Goal: Task Accomplishment & Management: Manage account settings

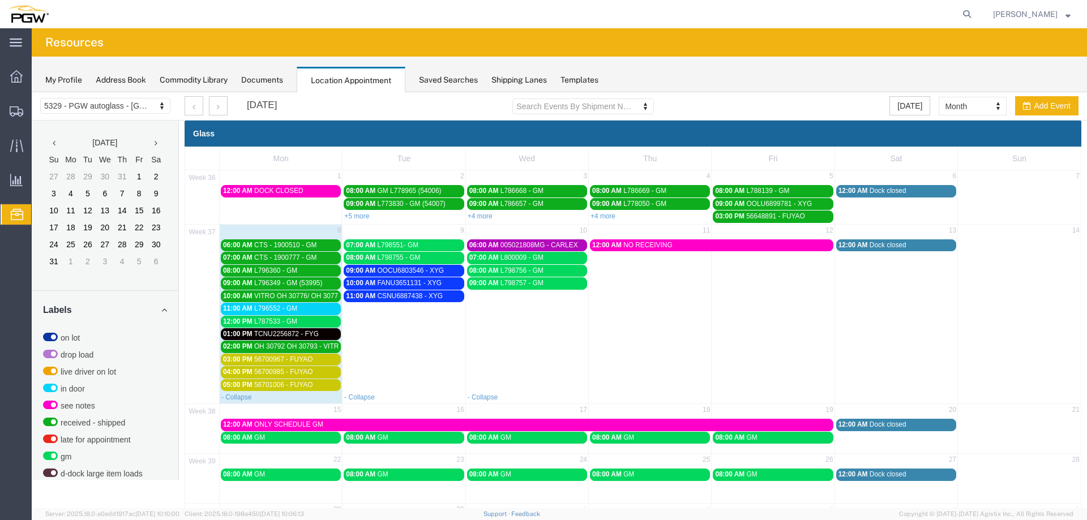
click at [297, 311] on div "11:00 AM L796552 - GM" at bounding box center [280, 309] width 115 height 8
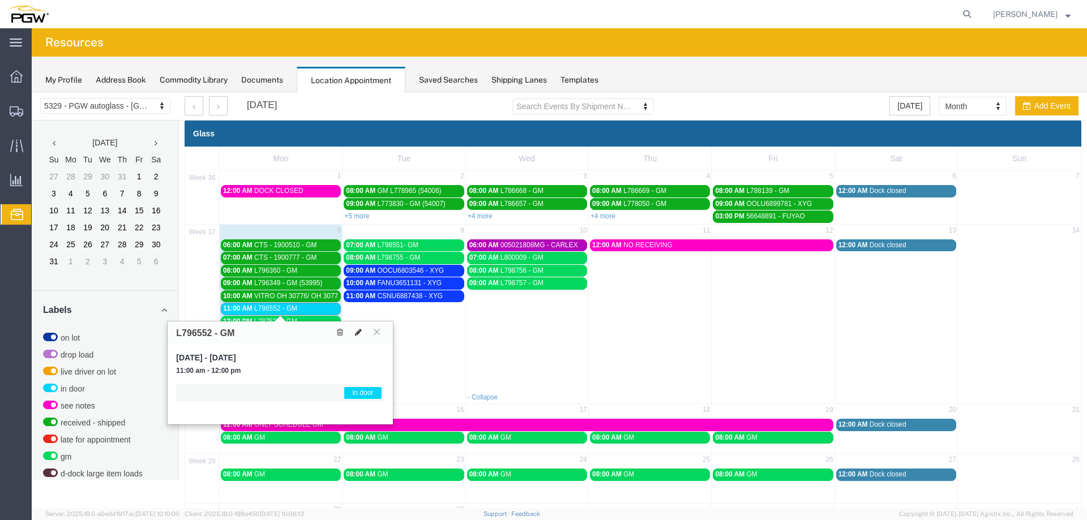
click at [361, 334] on icon at bounding box center [358, 332] width 7 height 8
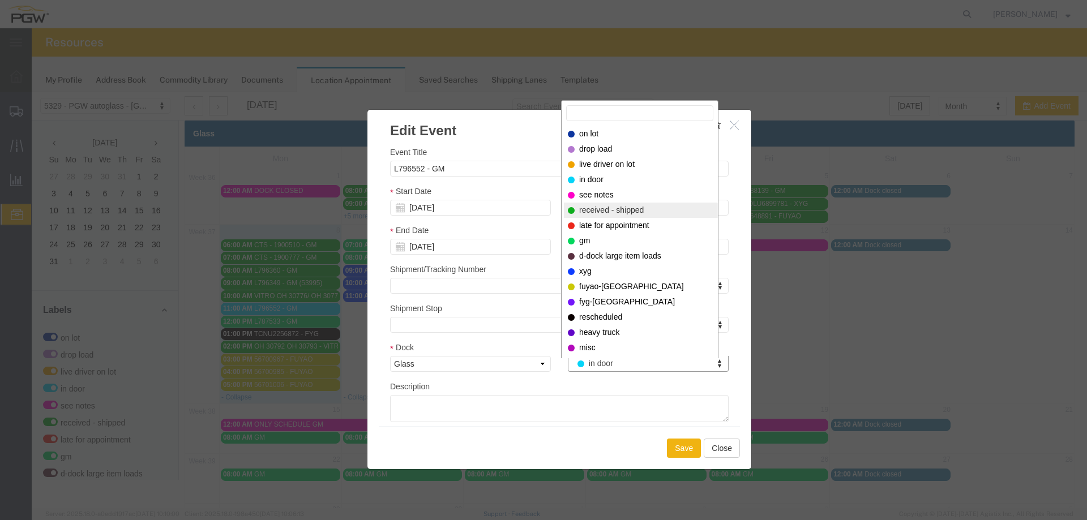
select select "200"
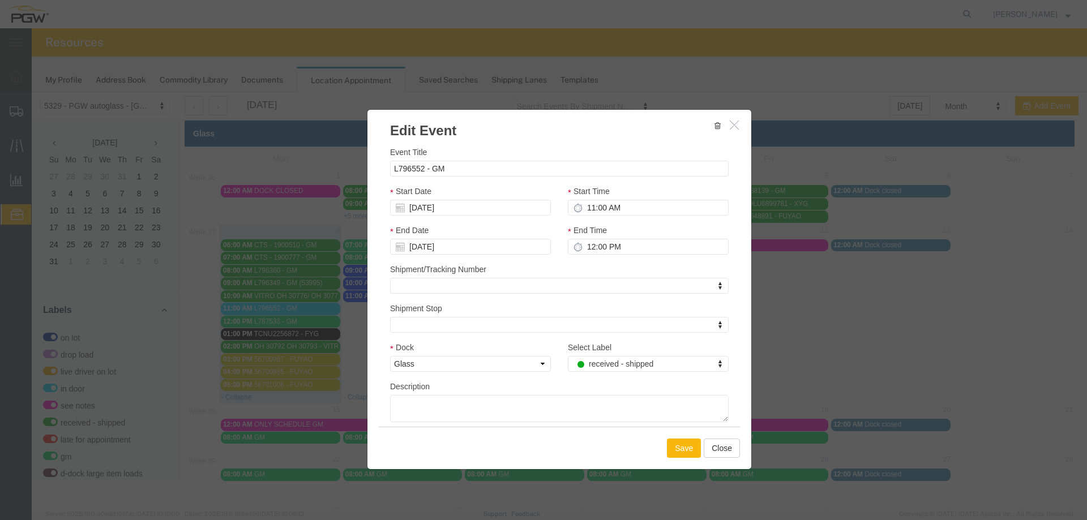
click at [667, 449] on button "Save" at bounding box center [684, 448] width 34 height 19
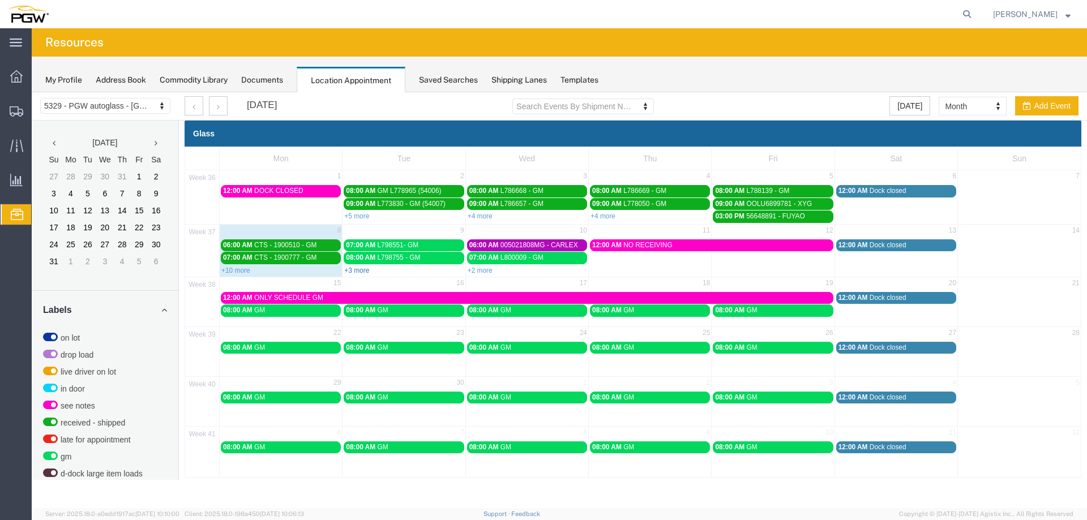
click at [357, 273] on link "+3 more" at bounding box center [356, 271] width 25 height 8
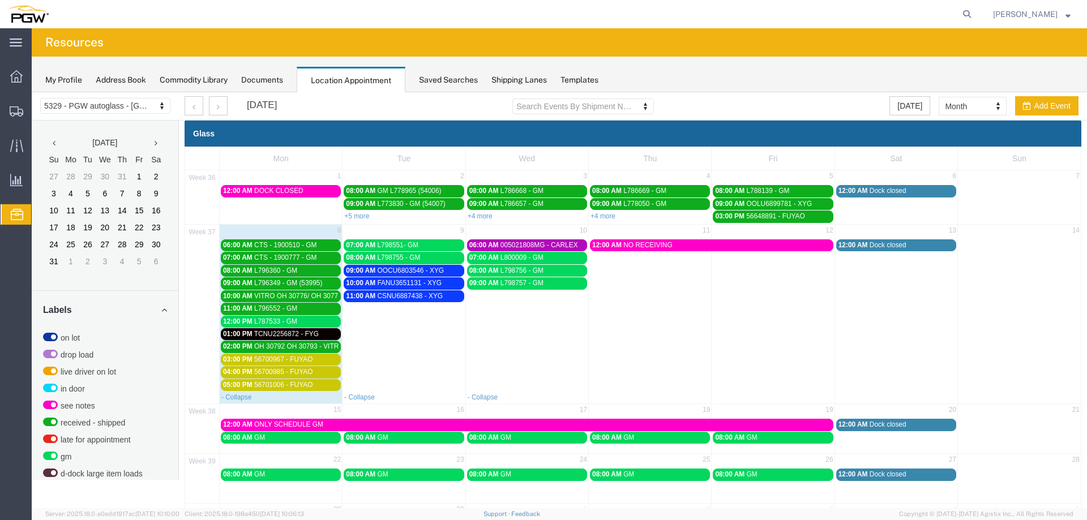
click at [290, 320] on span "L787533 - GM" at bounding box center [275, 322] width 43 height 8
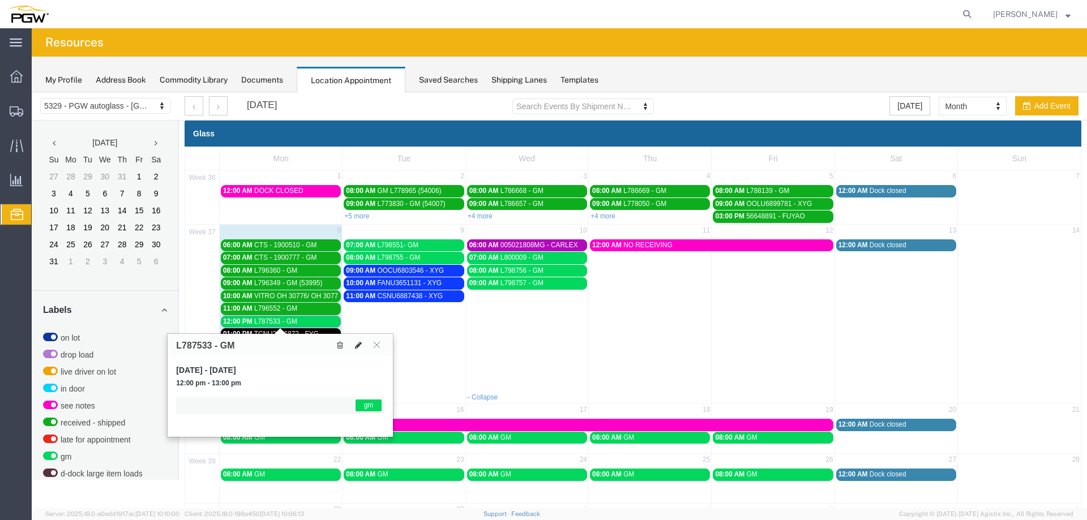
click at [357, 345] on icon at bounding box center [358, 345] width 7 height 8
select select "1"
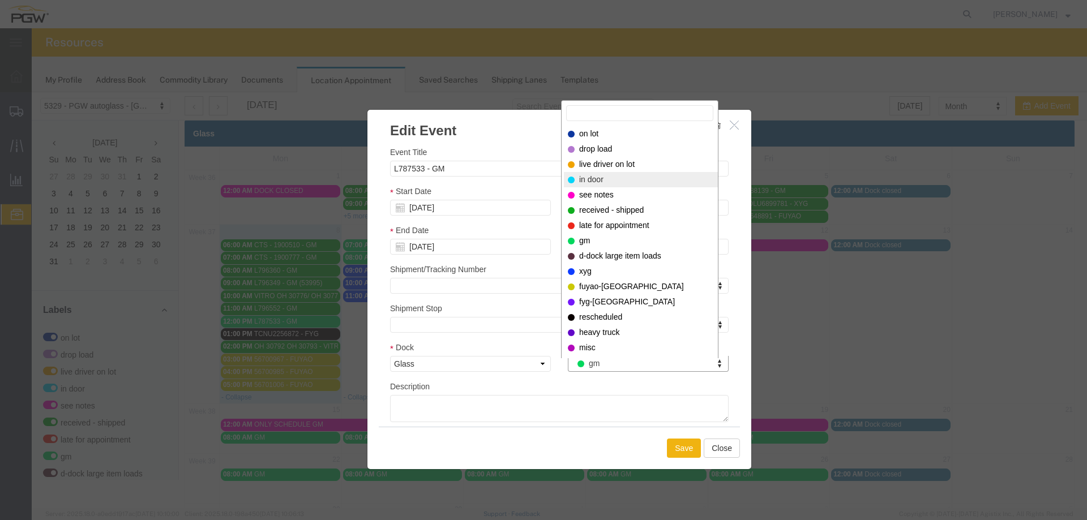
select select "220"
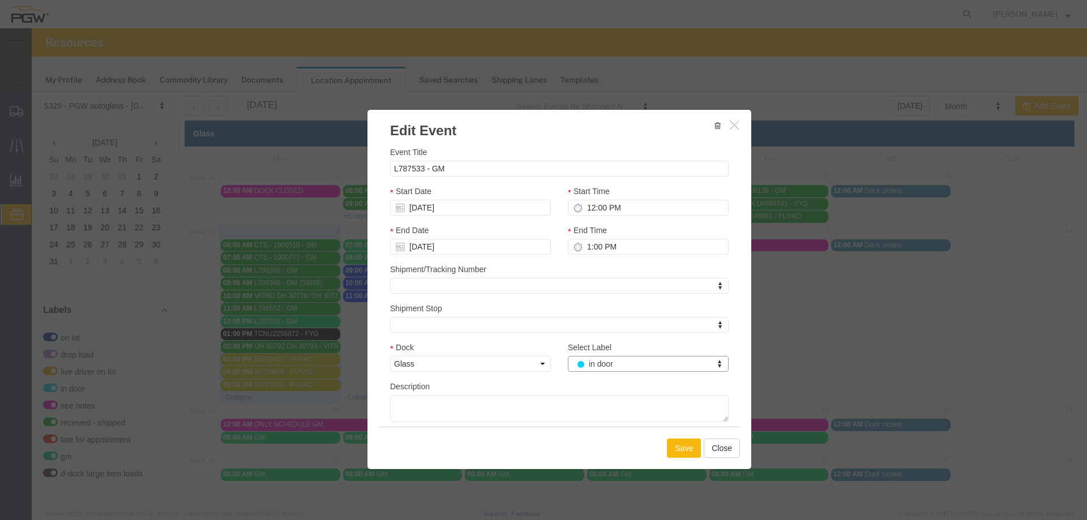
click at [675, 441] on button "Save" at bounding box center [684, 448] width 34 height 19
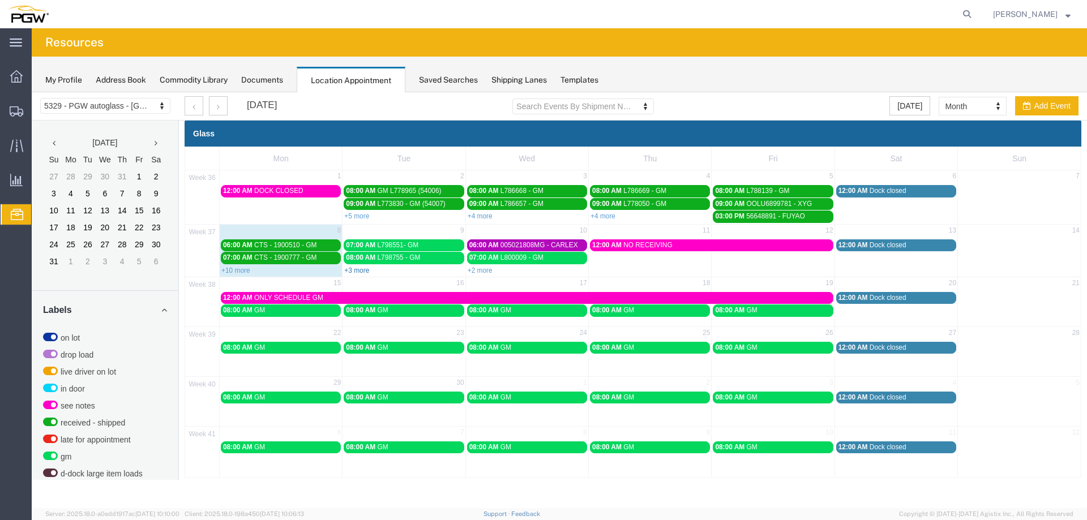
click at [366, 273] on link "+3 more" at bounding box center [356, 271] width 25 height 8
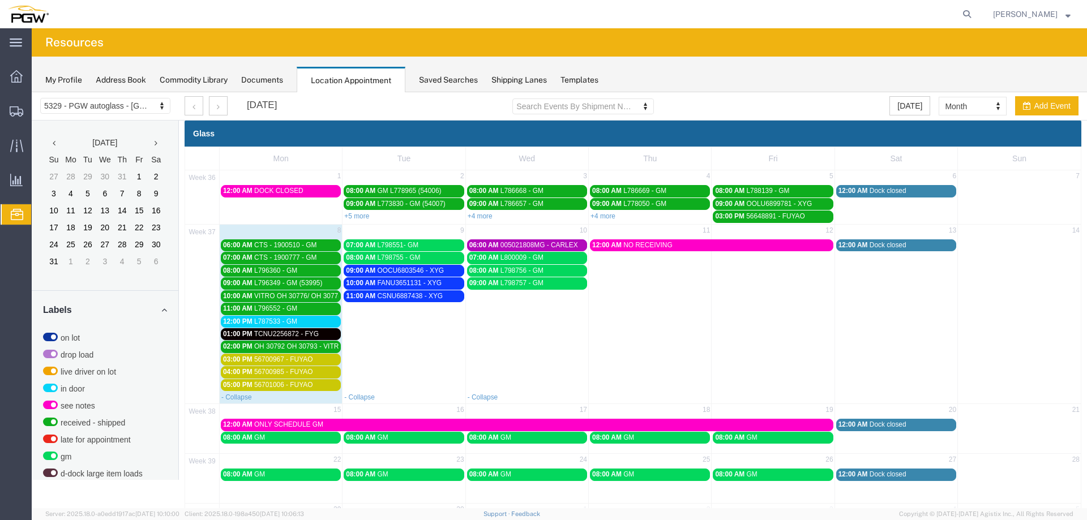
click at [252, 331] on div "01:00 PM TCNU2256872 - FYG" at bounding box center [280, 334] width 115 height 8
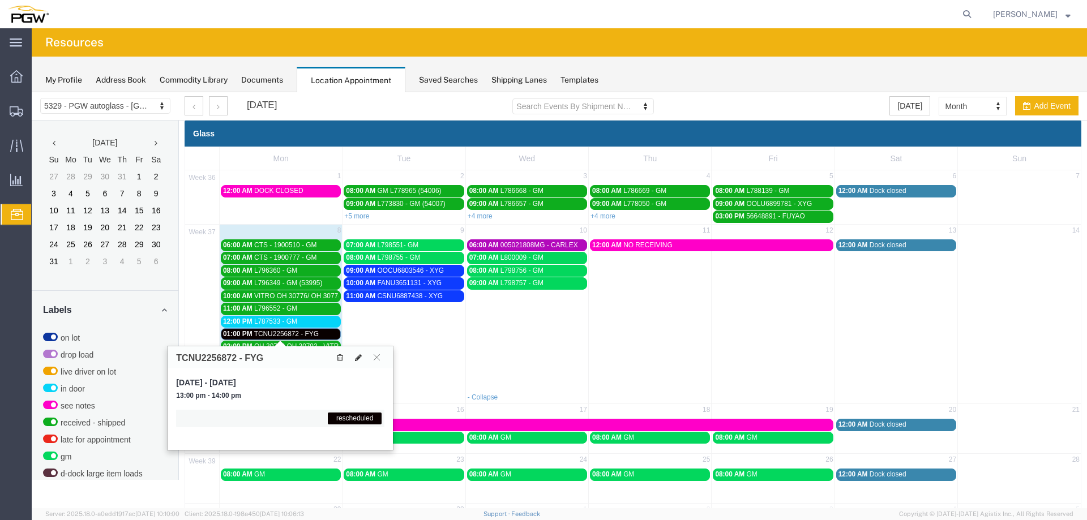
click at [356, 358] on icon at bounding box center [358, 358] width 7 height 8
select select "1"
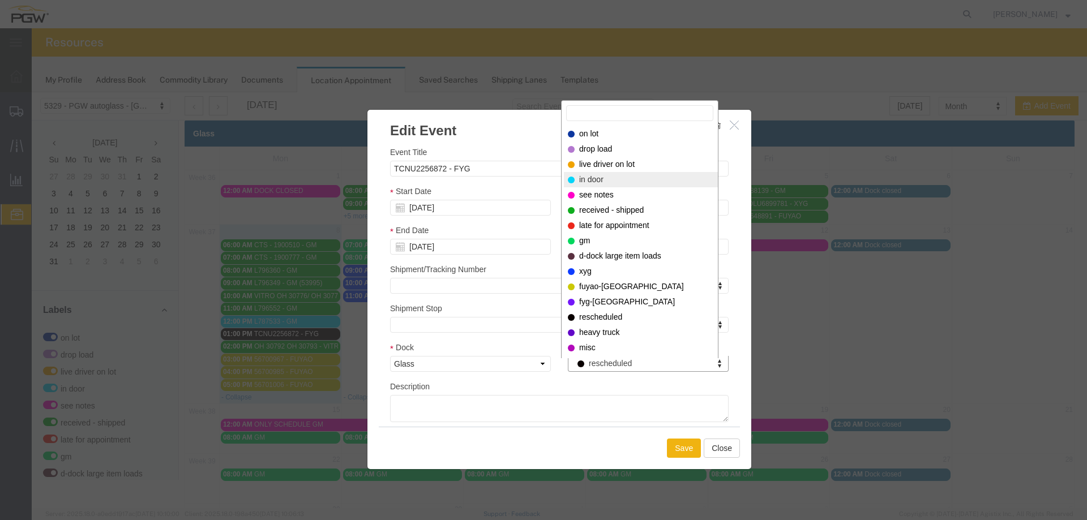
select select "220"
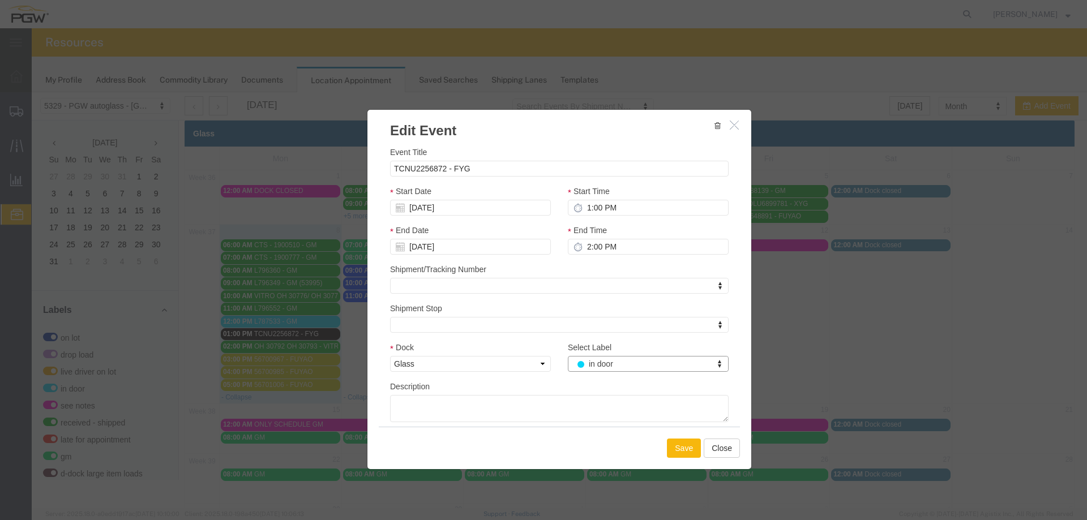
click at [680, 448] on button "Save" at bounding box center [684, 448] width 34 height 19
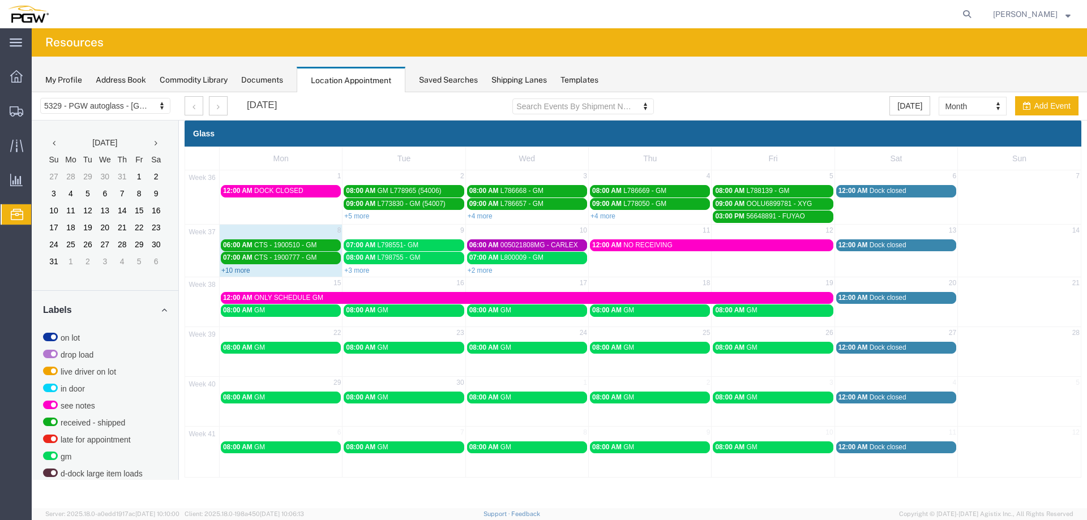
click at [231, 272] on link "+10 more" at bounding box center [235, 271] width 29 height 8
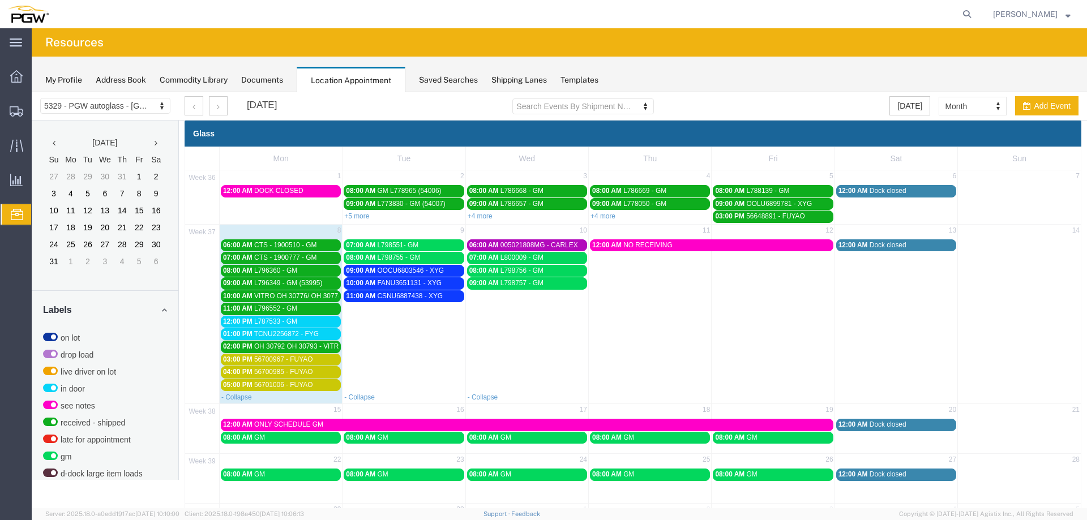
click at [247, 359] on span "03:00 PM" at bounding box center [237, 360] width 29 height 8
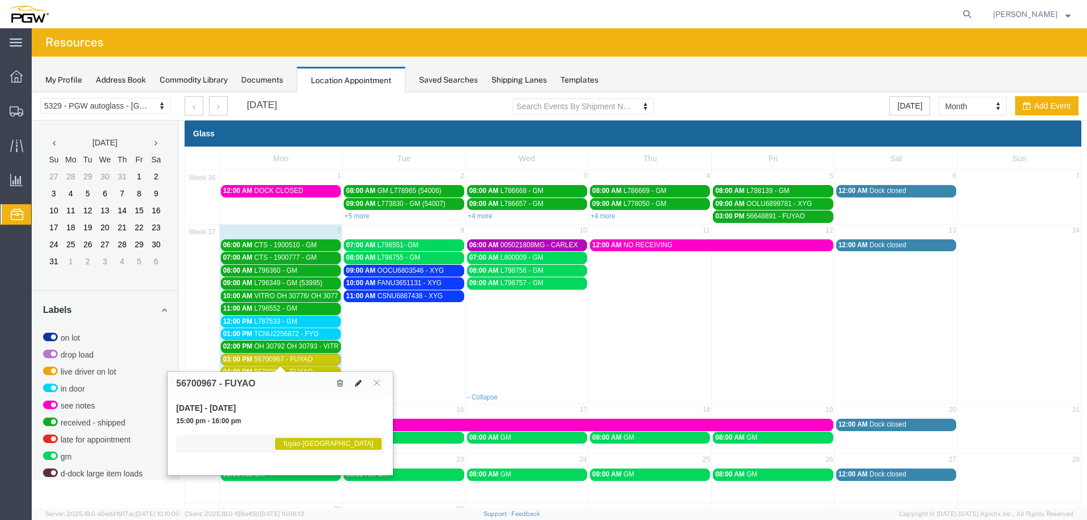
click at [361, 381] on icon at bounding box center [358, 383] width 7 height 8
select select "1"
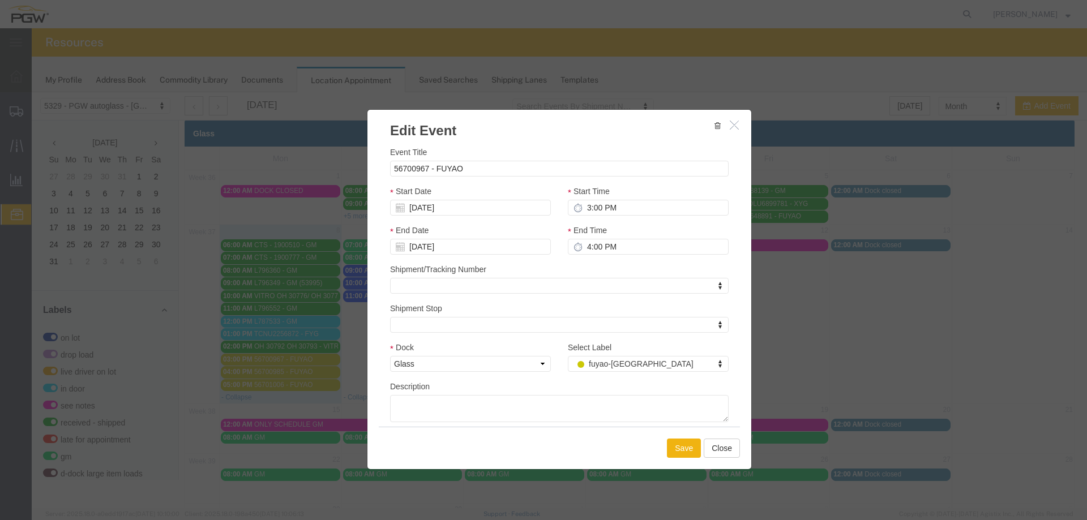
drag, startPoint x: 622, startPoint y: 363, endPoint x: 623, endPoint y: 357, distance: 5.8
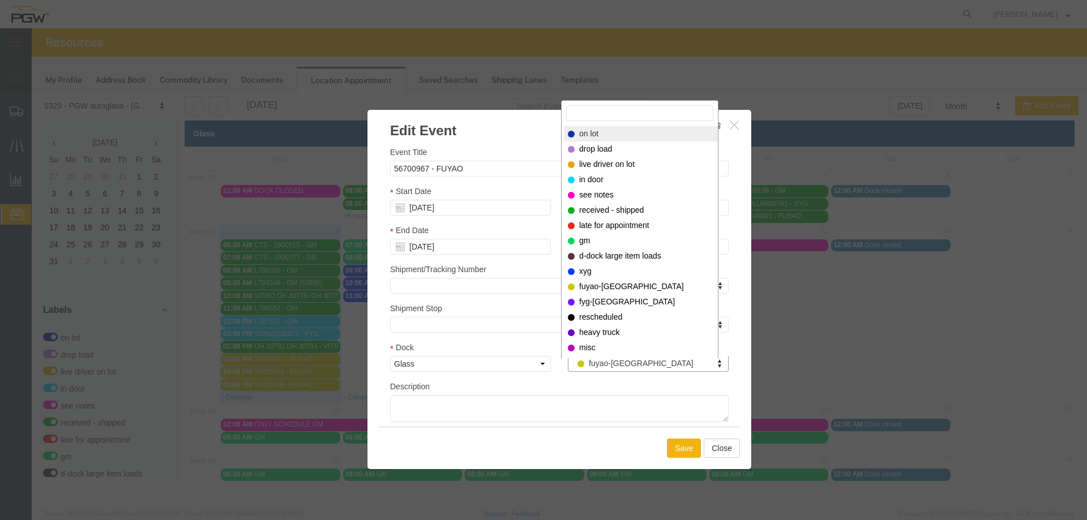
select select "300"
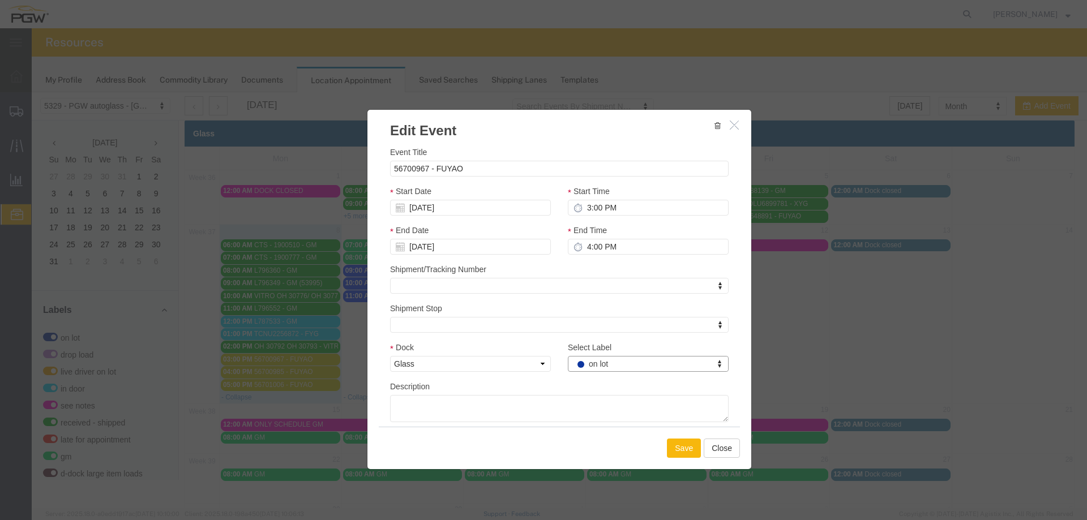
click at [682, 456] on button "Save" at bounding box center [684, 448] width 34 height 19
